Goal: Task Accomplishment & Management: Use online tool/utility

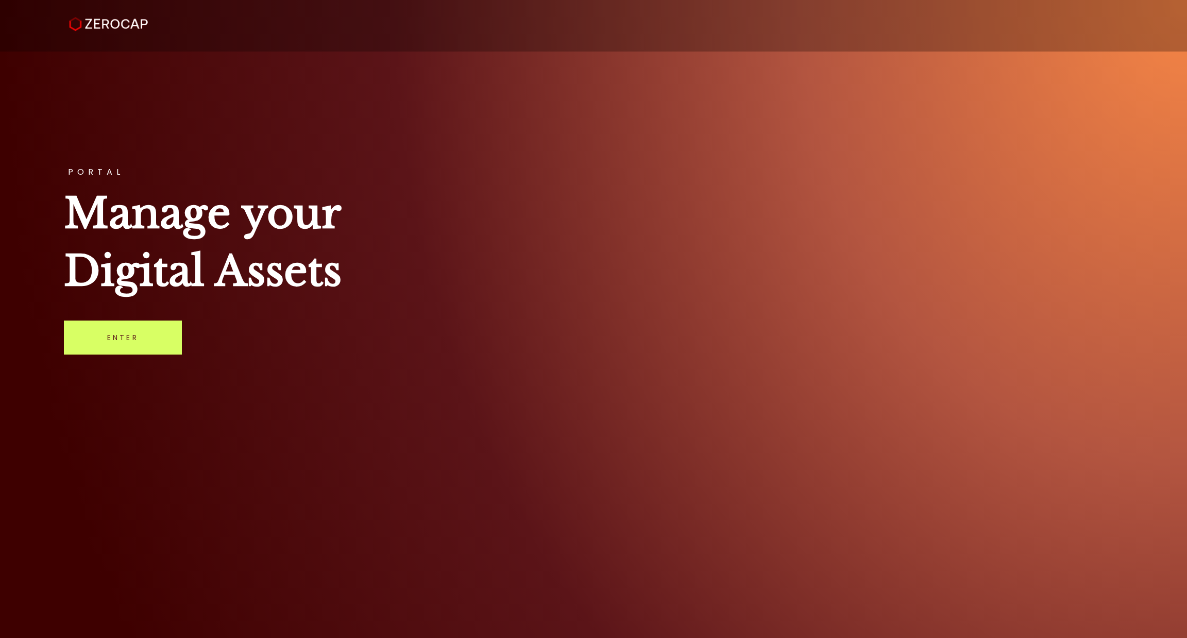
click at [102, 346] on link "Enter" at bounding box center [123, 337] width 118 height 34
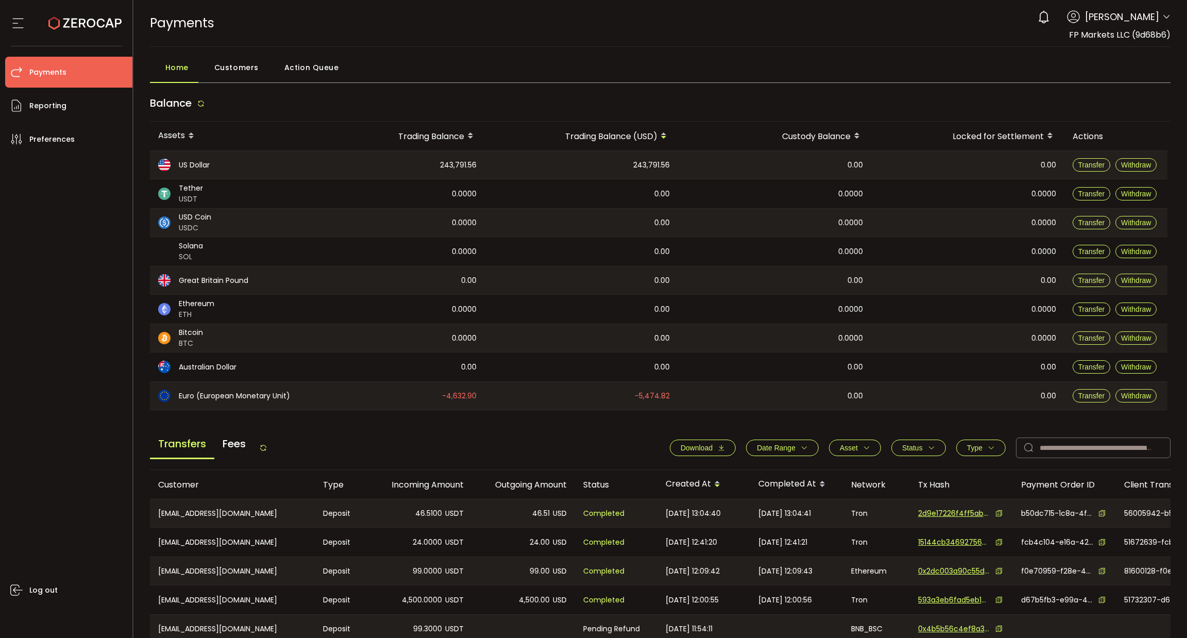
scroll to position [197, 0]
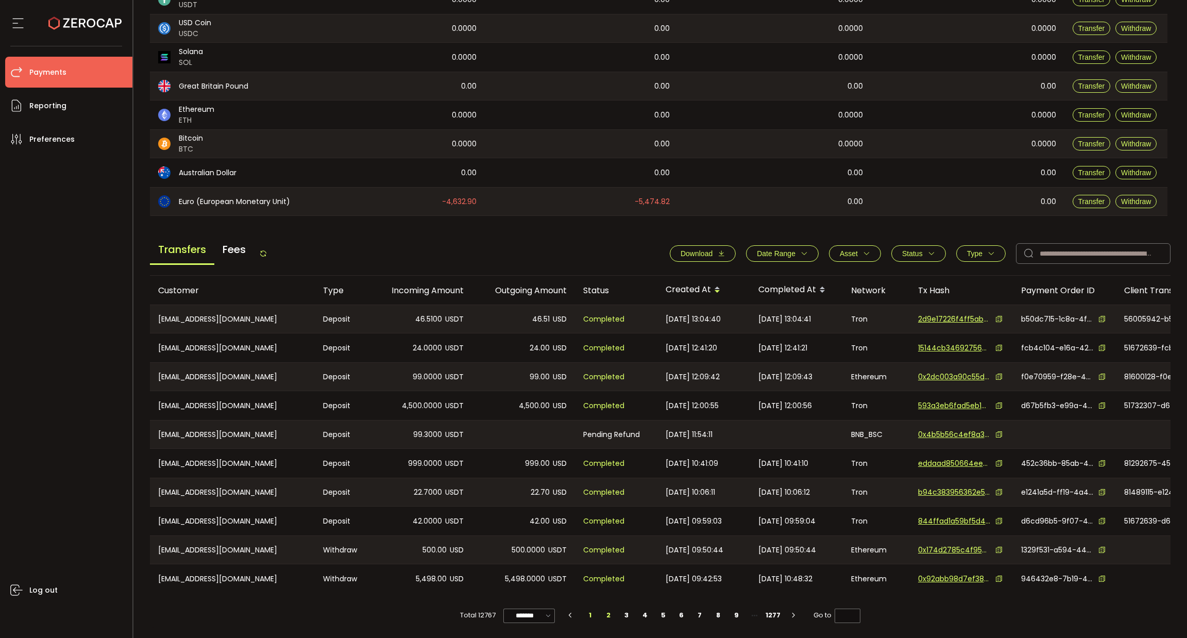
click at [608, 615] on li "2" at bounding box center [608, 615] width 19 height 14
type input "*"
